Goal: Information Seeking & Learning: Learn about a topic

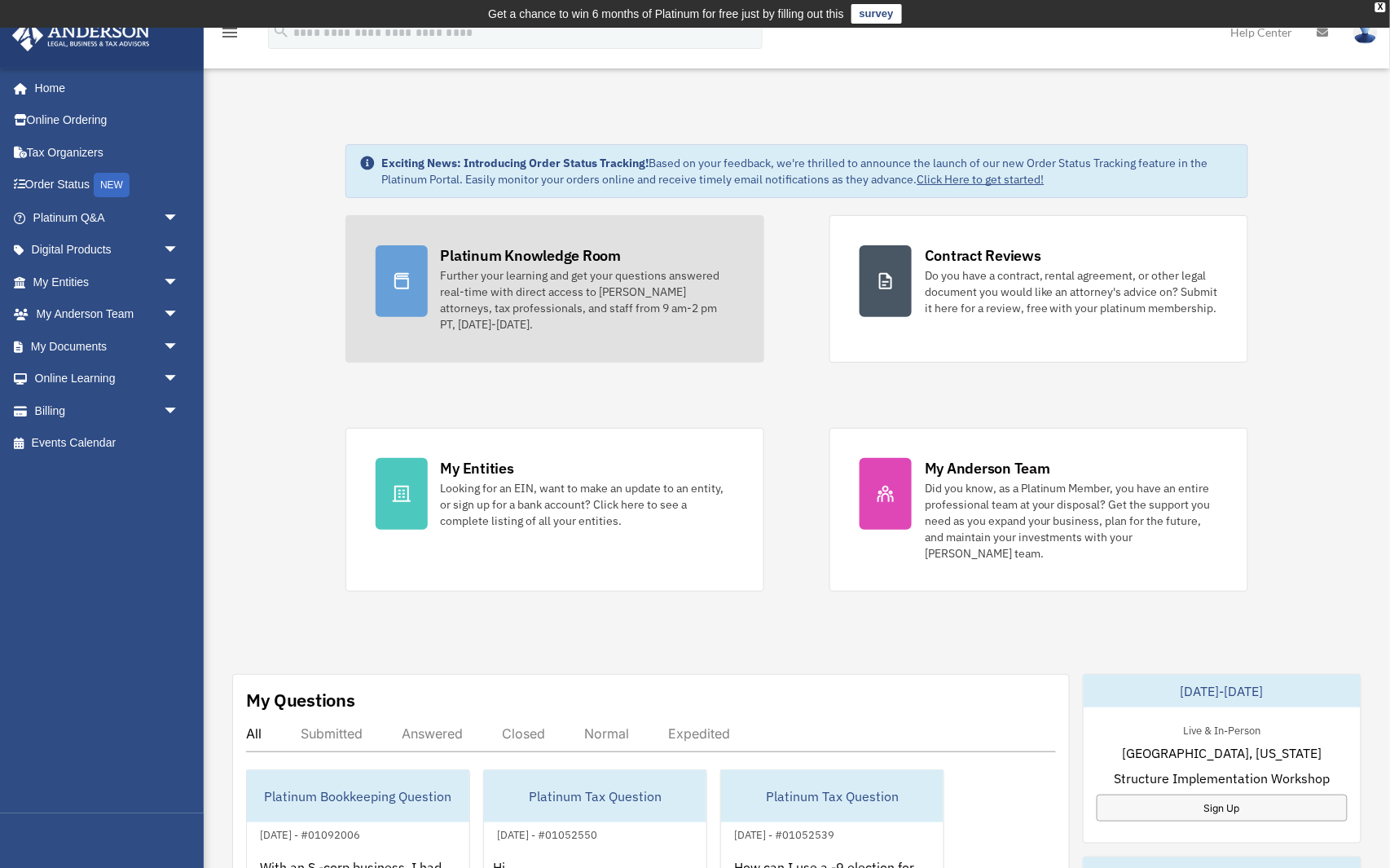
click at [496, 249] on div "Platinum Knowledge Room" at bounding box center [531, 255] width 181 height 20
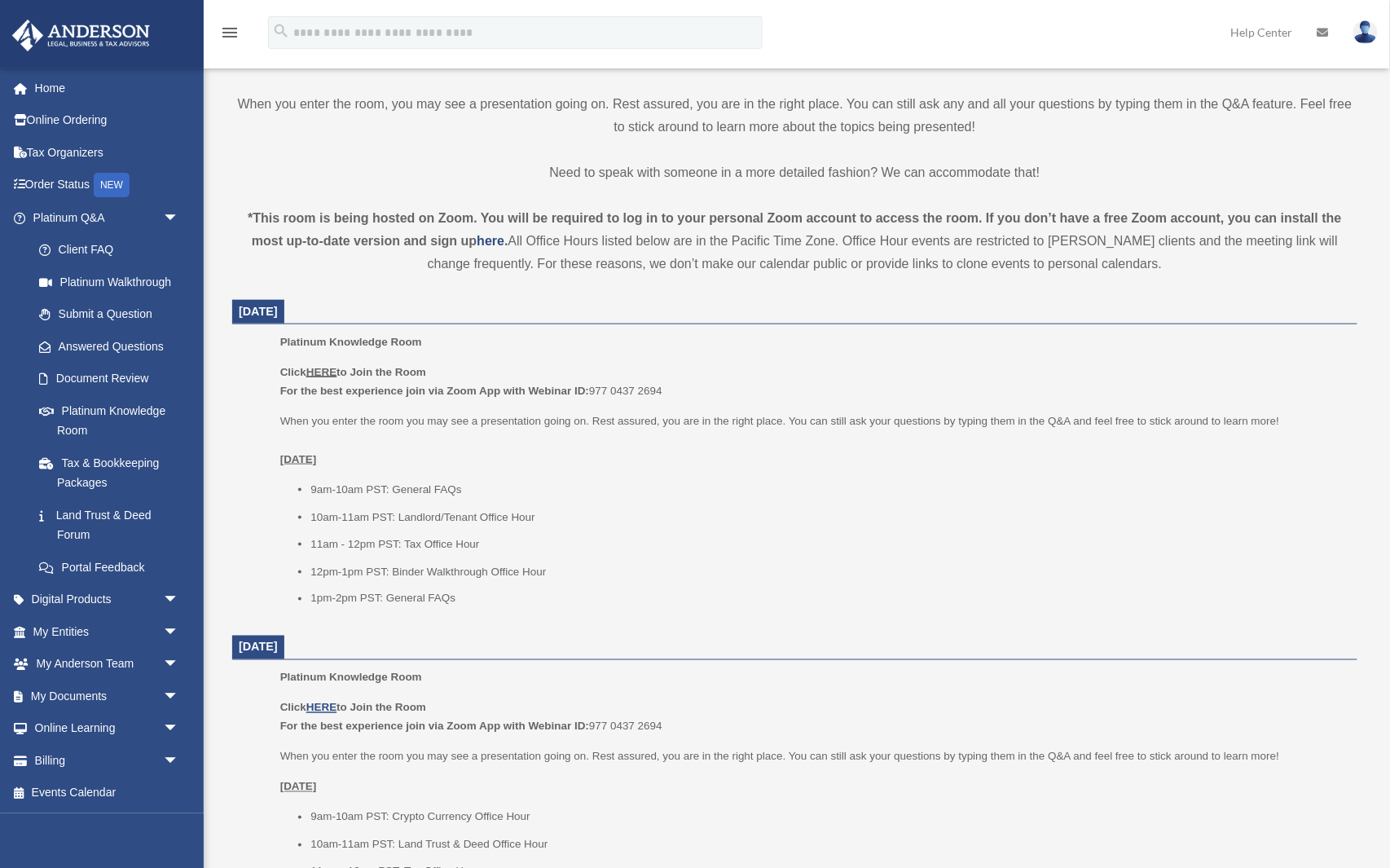
scroll to position [454, 0]
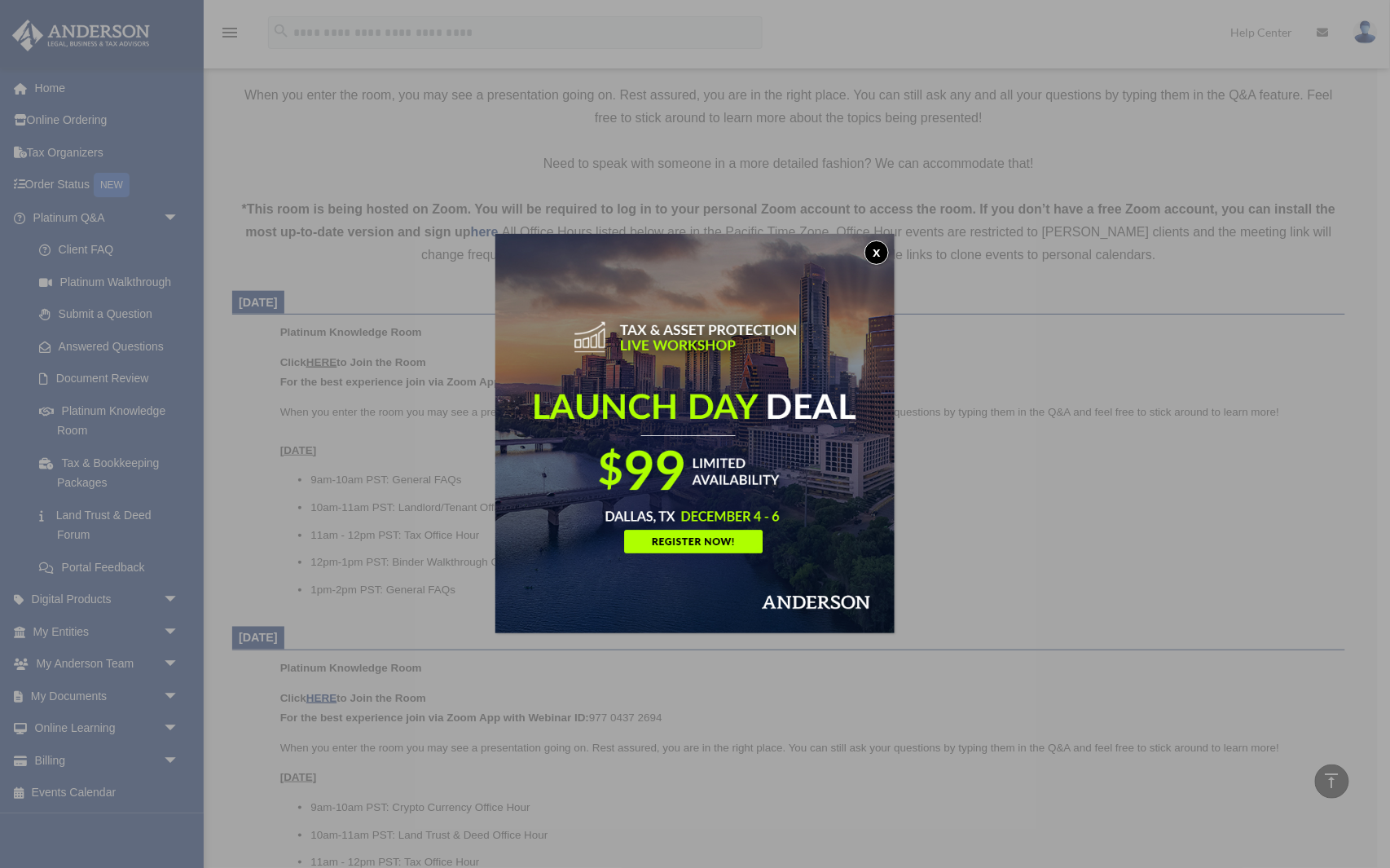
click at [873, 254] on button "x" at bounding box center [877, 253] width 25 height 25
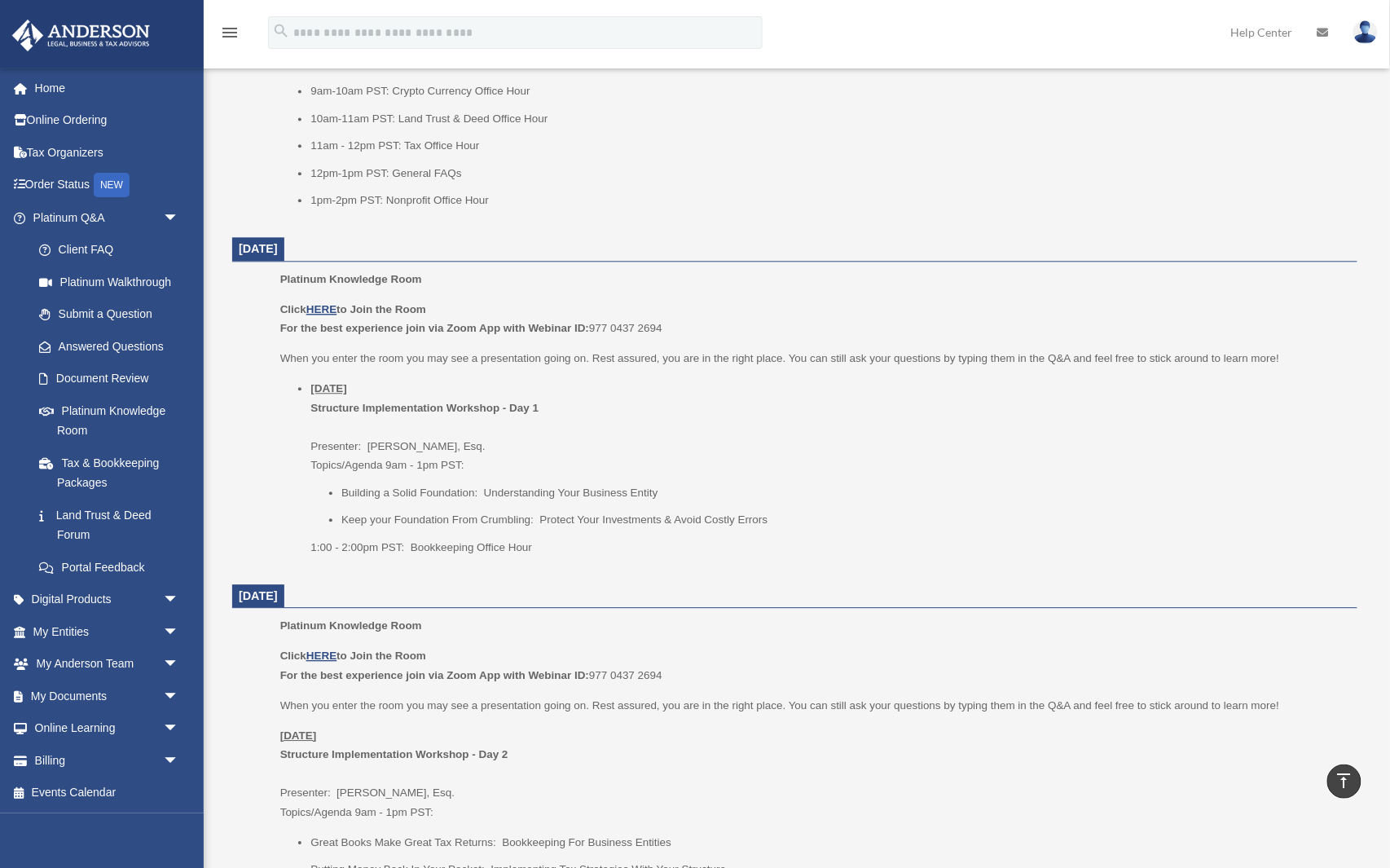
scroll to position [1197, 0]
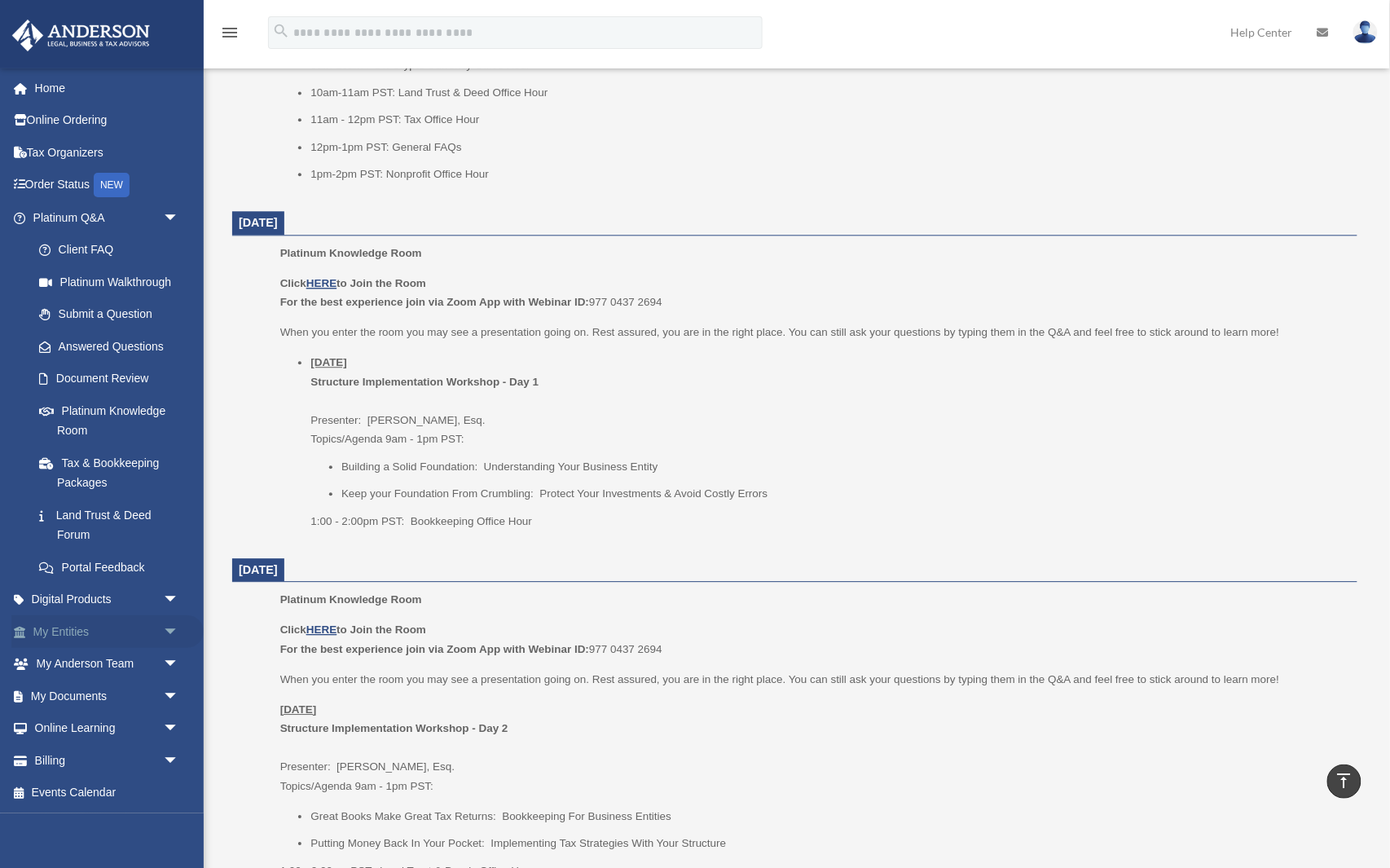
click at [167, 623] on span "arrow_drop_down" at bounding box center [179, 632] width 33 height 33
click at [112, 659] on link "Overview" at bounding box center [113, 664] width 181 height 33
click at [92, 657] on link "Overview" at bounding box center [113, 664] width 181 height 33
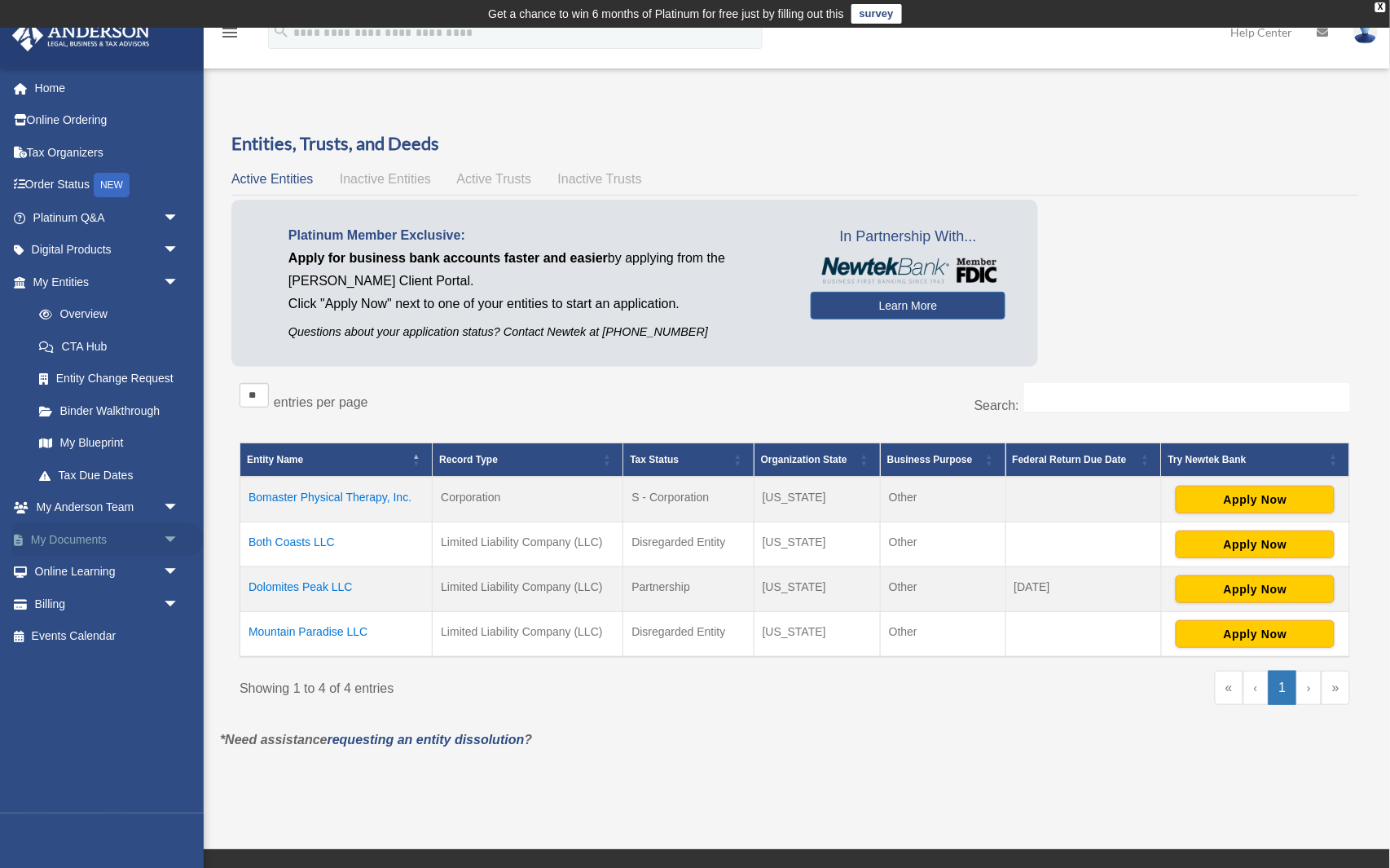
click at [167, 532] on span "arrow_drop_down" at bounding box center [179, 540] width 33 height 33
click at [145, 590] on link "Meeting Minutes" at bounding box center [113, 604] width 181 height 33
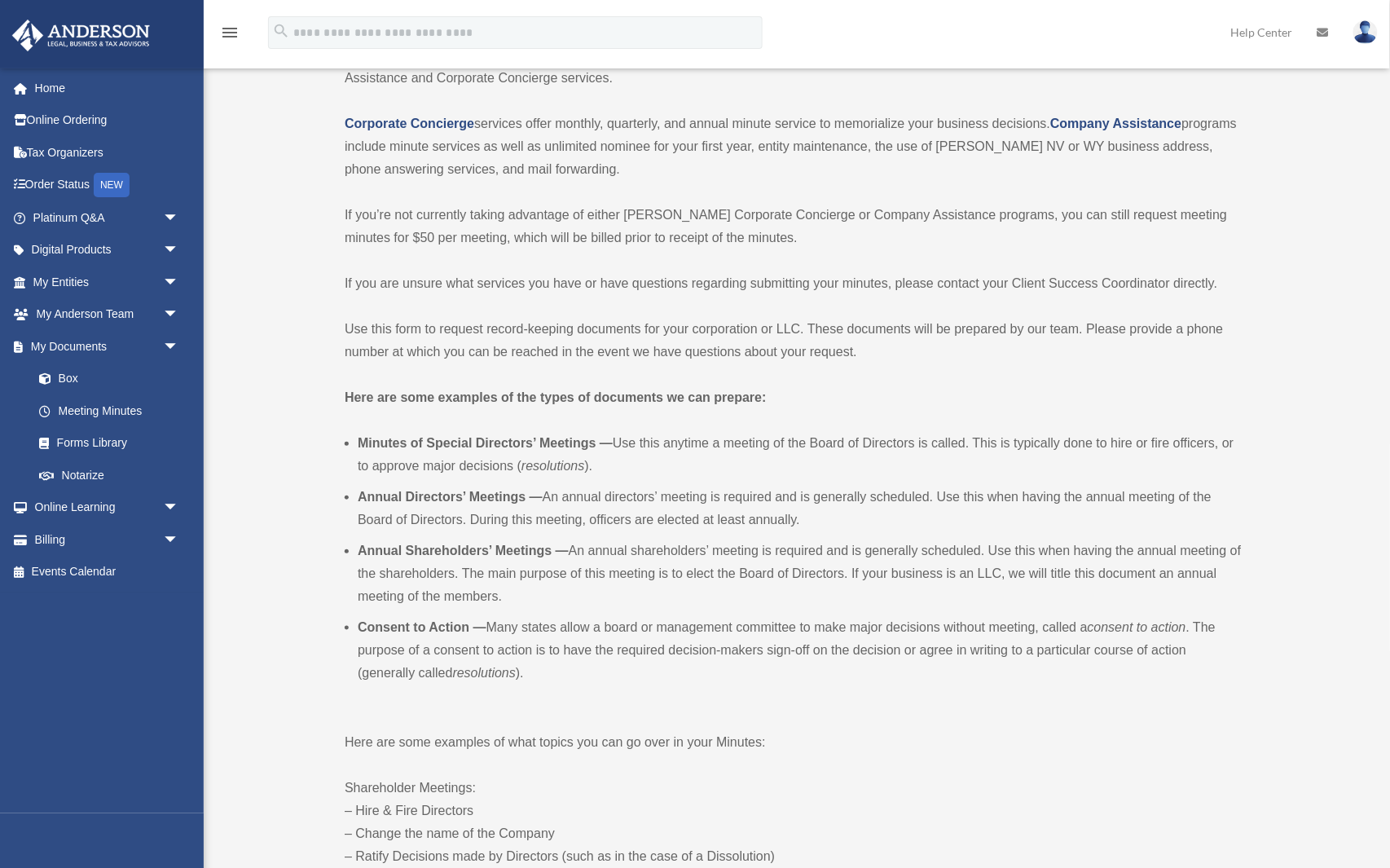
scroll to position [176, 0]
click at [163, 507] on span "arrow_drop_down" at bounding box center [179, 508] width 33 height 33
click at [173, 206] on span "arrow_drop_down" at bounding box center [179, 218] width 33 height 33
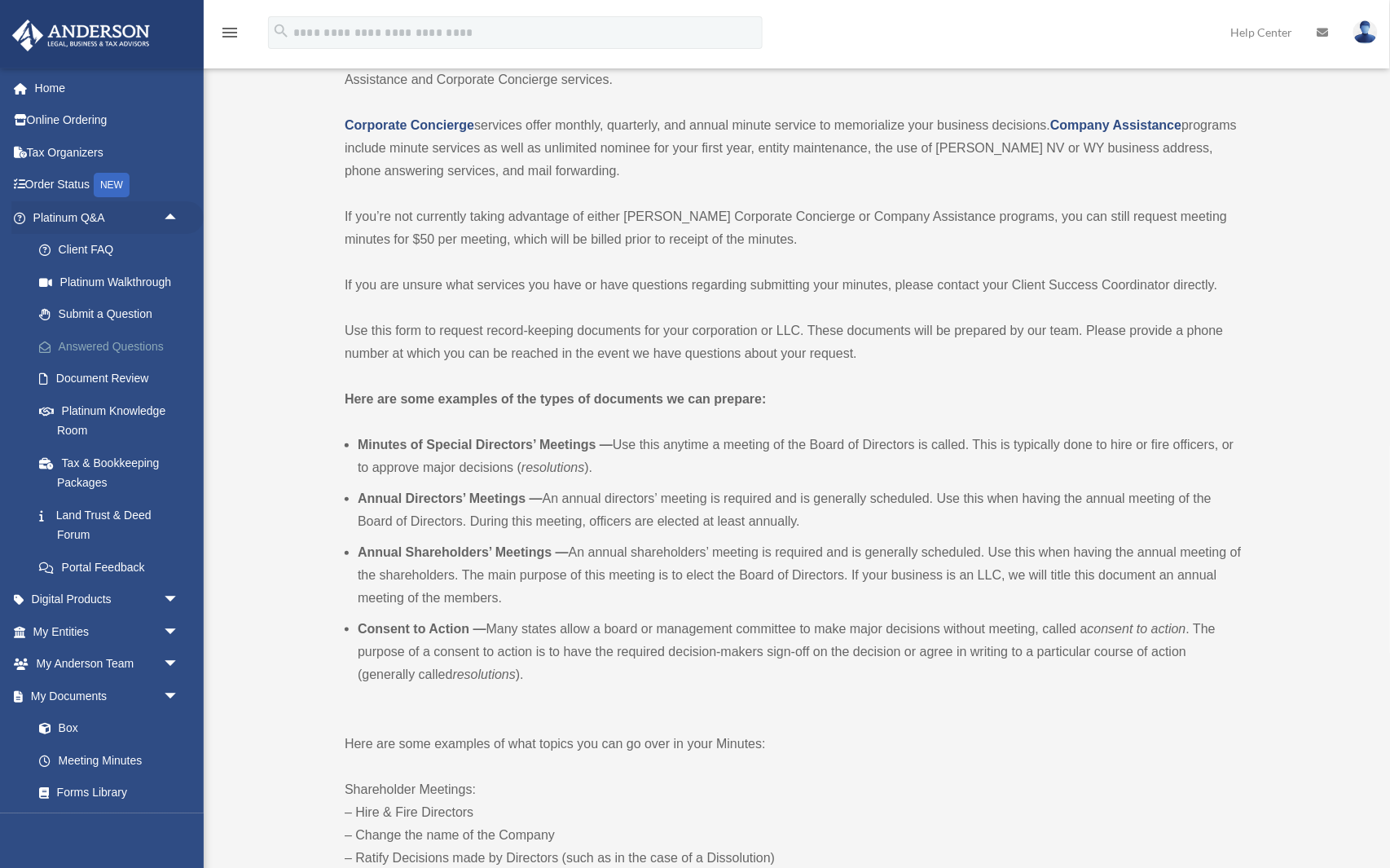
click at [135, 346] on link "Answered Questions" at bounding box center [113, 345] width 181 height 33
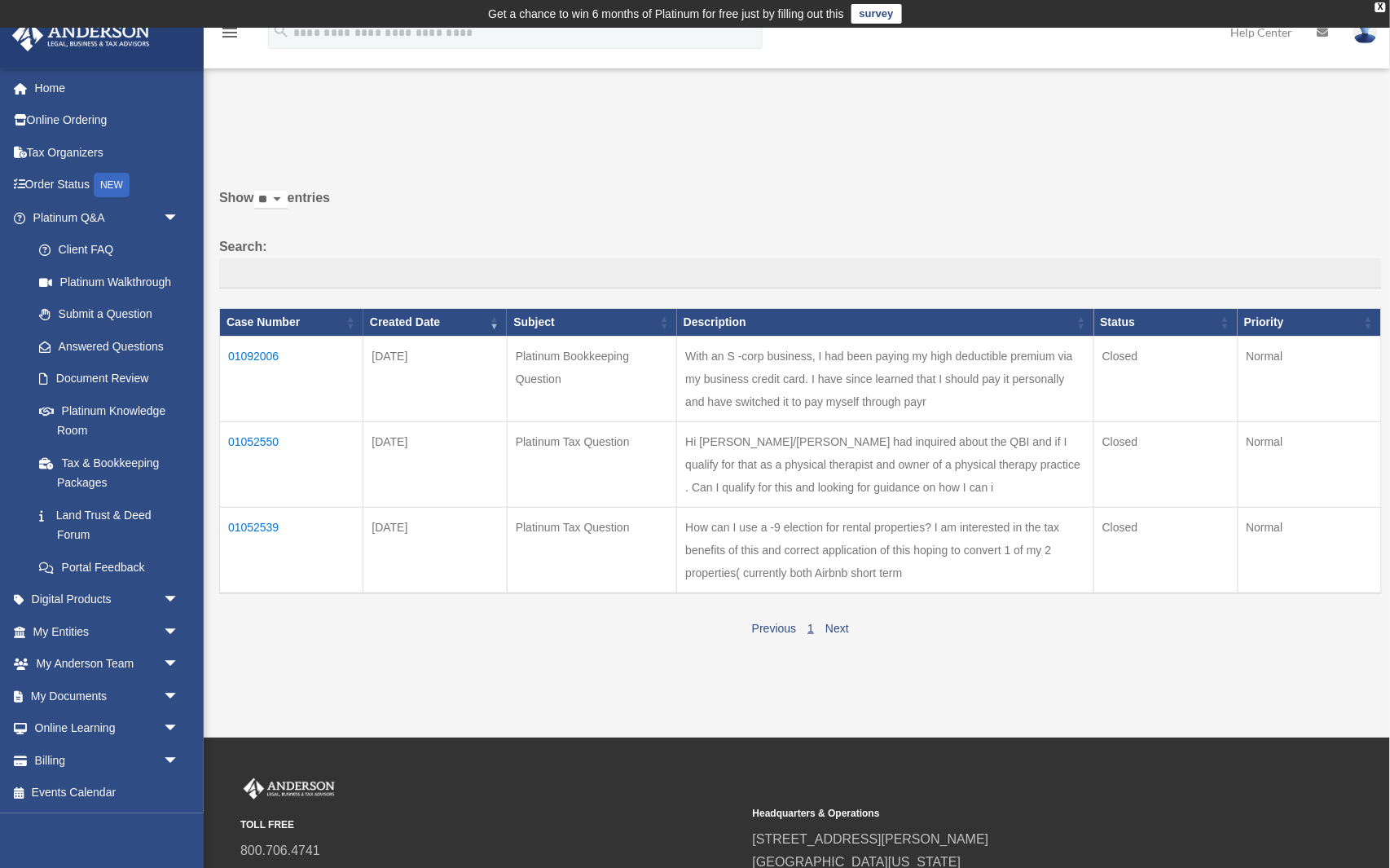
click at [677, 522] on td "How can I use a -9 election for rental properties? I am interested in the tax b…" at bounding box center [885, 551] width 417 height 86
click at [677, 509] on td "How can I use a -9 election for rental properties? I am interested in the tax b…" at bounding box center [885, 551] width 417 height 86
click at [702, 438] on td "Hi [PERSON_NAME]/[PERSON_NAME] had inquired about the QBI and if I qualify for …" at bounding box center [885, 464] width 417 height 85
click at [113, 460] on link "Tax & Bookkeeping Packages" at bounding box center [113, 472] width 181 height 52
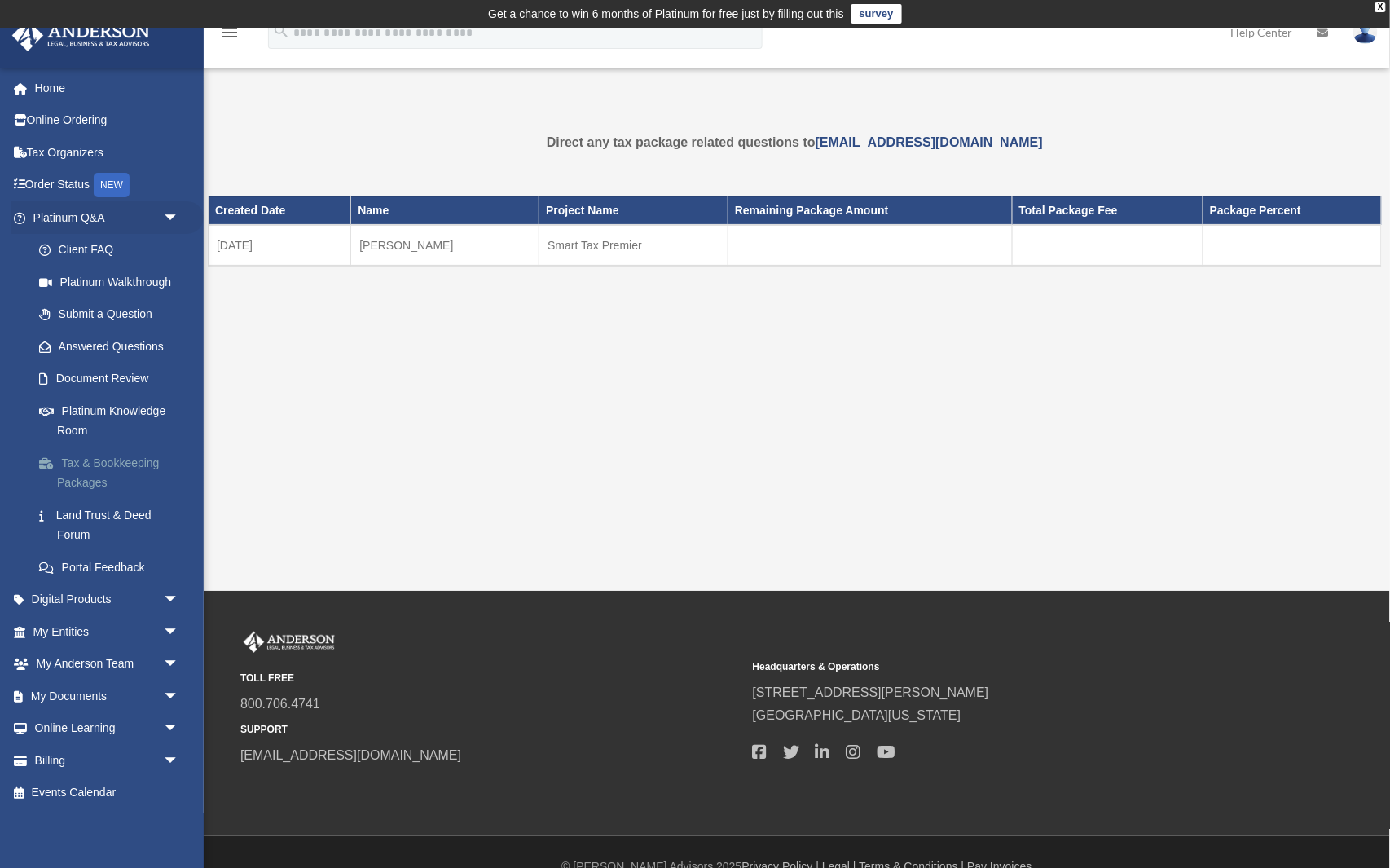
click at [119, 457] on link "Tax & Bookkeeping Packages" at bounding box center [113, 472] width 181 height 52
click at [581, 242] on td "Smart Tax Premier" at bounding box center [634, 245] width 190 height 41
click at [119, 276] on link "Platinum Walkthrough" at bounding box center [113, 281] width 181 height 33
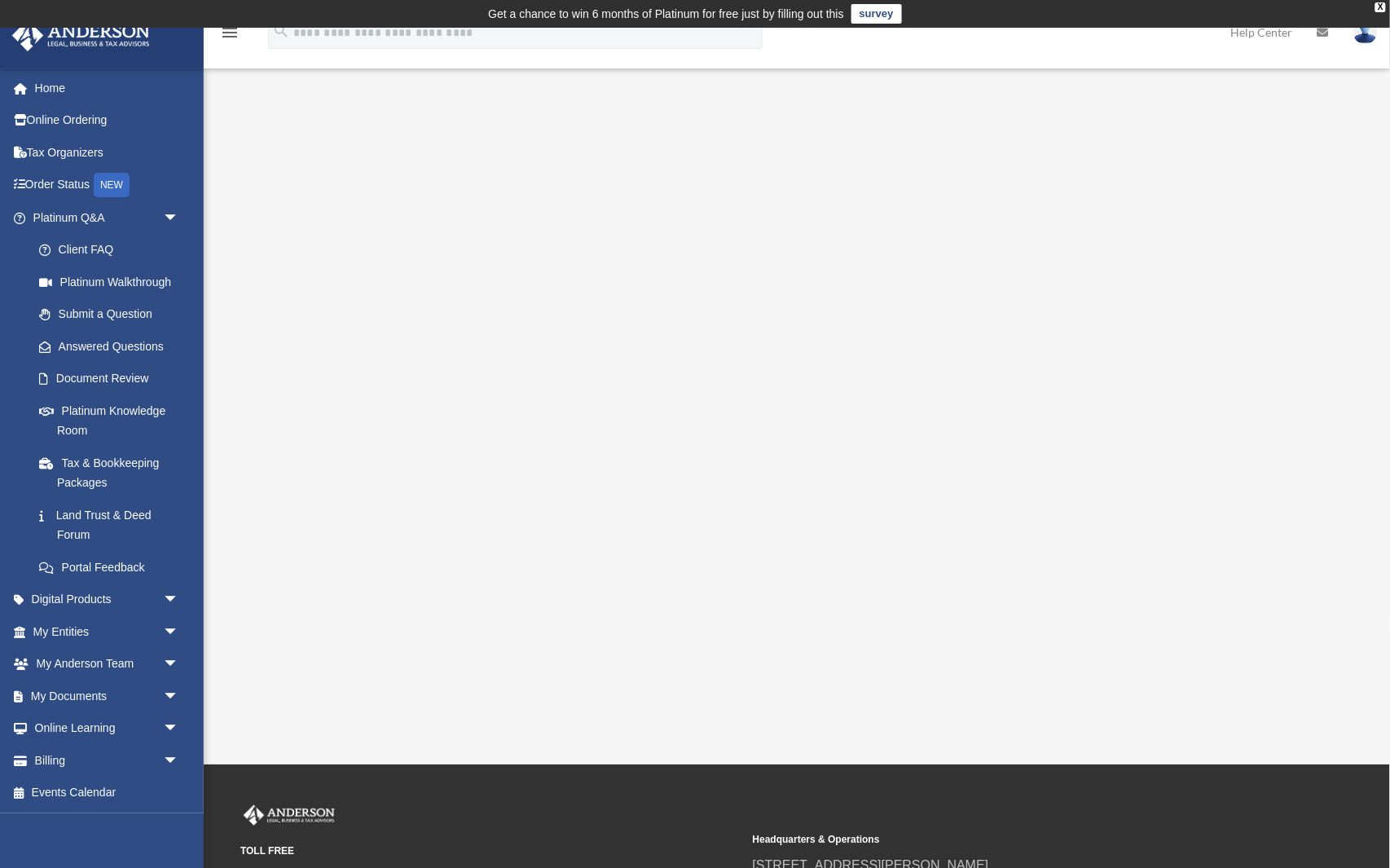
click at [733, 741] on div "Platinum Walkthrough [EMAIL_ADDRESS][DOMAIN_NAME] Sign Out [EMAIL_ADDRESS][DOMA…" at bounding box center [695, 396] width 1390 height 737
click at [163, 585] on span "arrow_drop_down" at bounding box center [179, 600] width 33 height 33
click at [173, 751] on span "arrow_drop_down" at bounding box center [179, 760] width 33 height 33
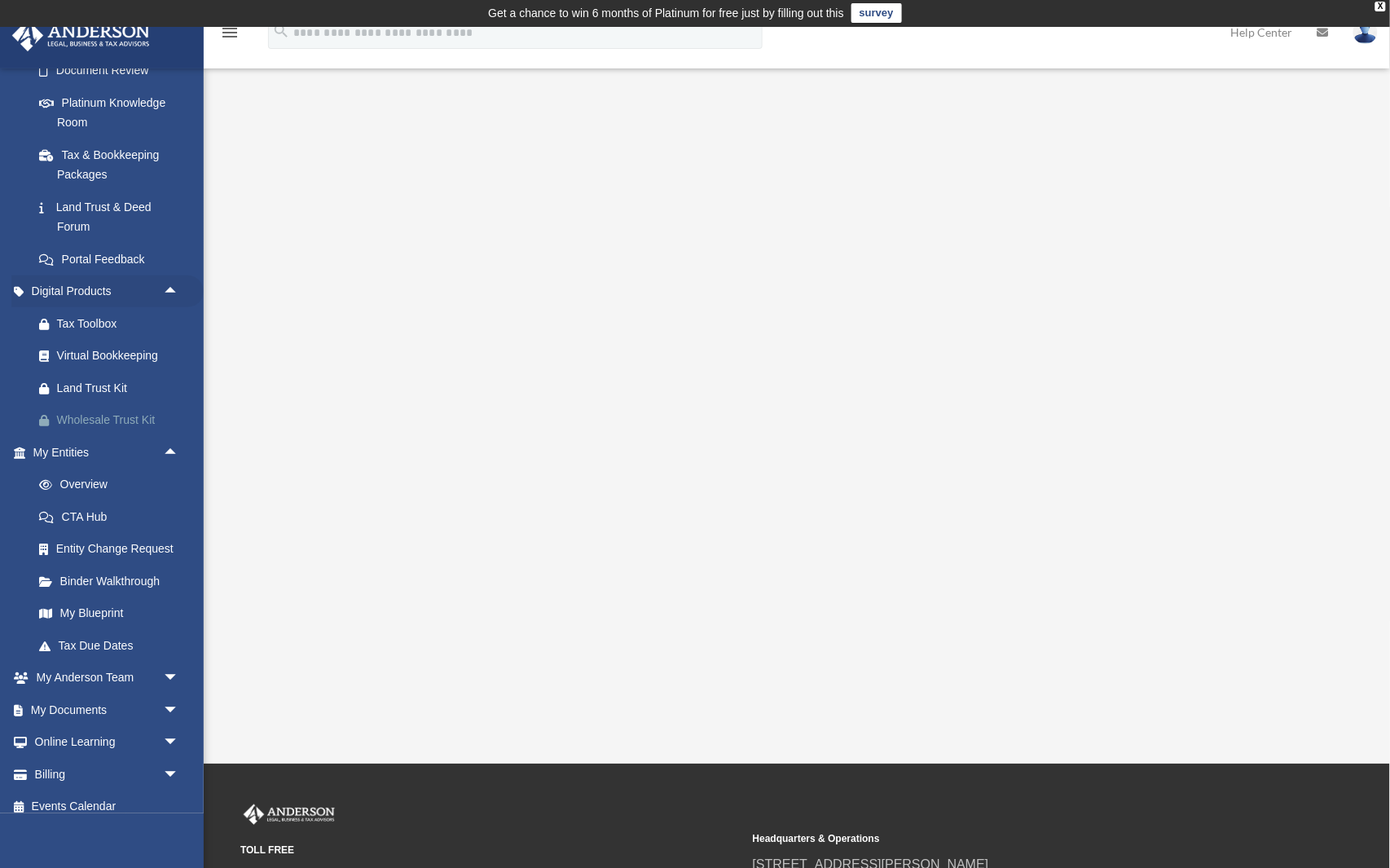
scroll to position [308, 0]
